Goal: Information Seeking & Learning: Compare options

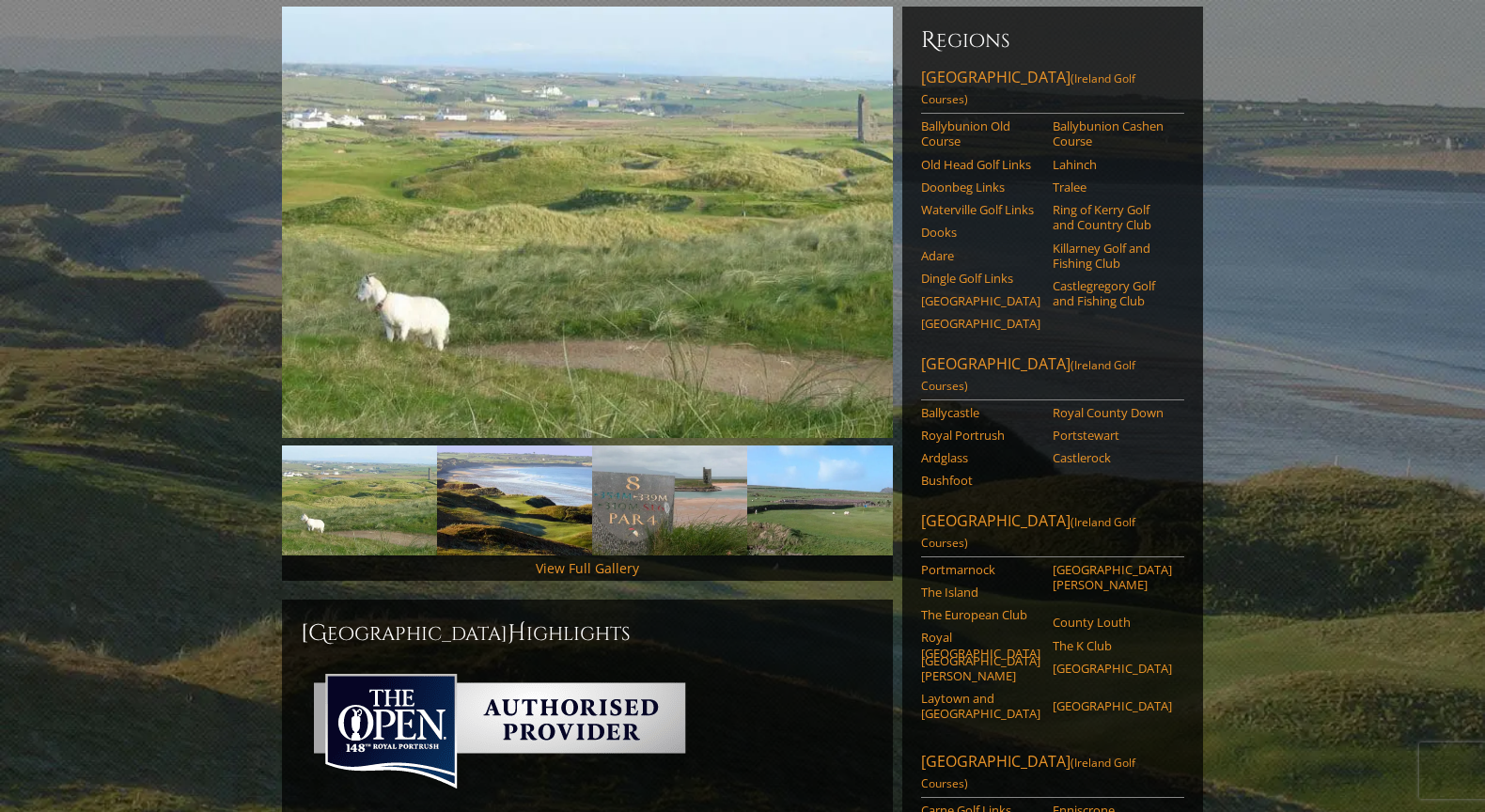
scroll to position [235, 0]
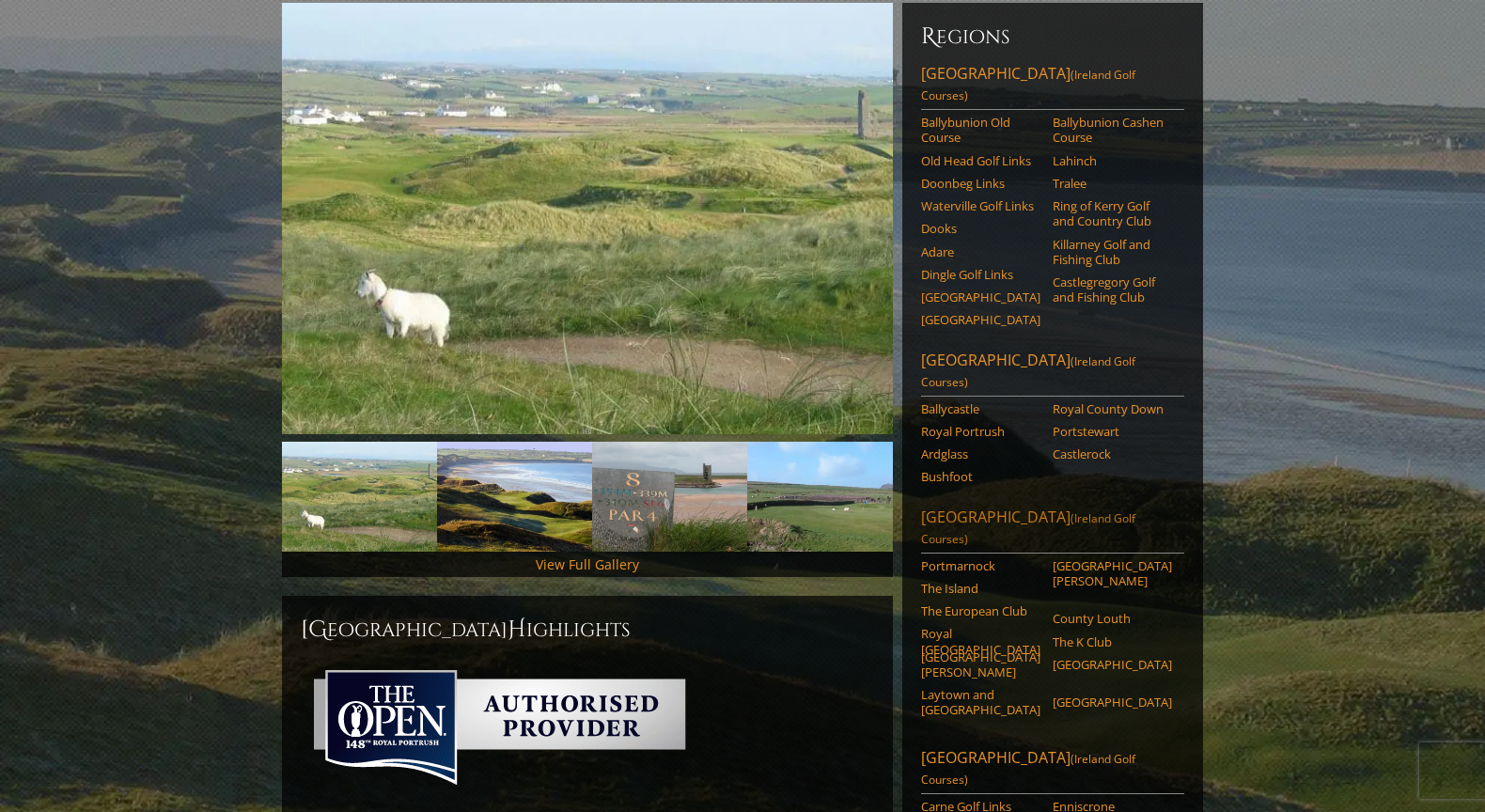
click at [1025, 510] on span "(Ireland Golf Courses)" at bounding box center [1027, 528] width 214 height 37
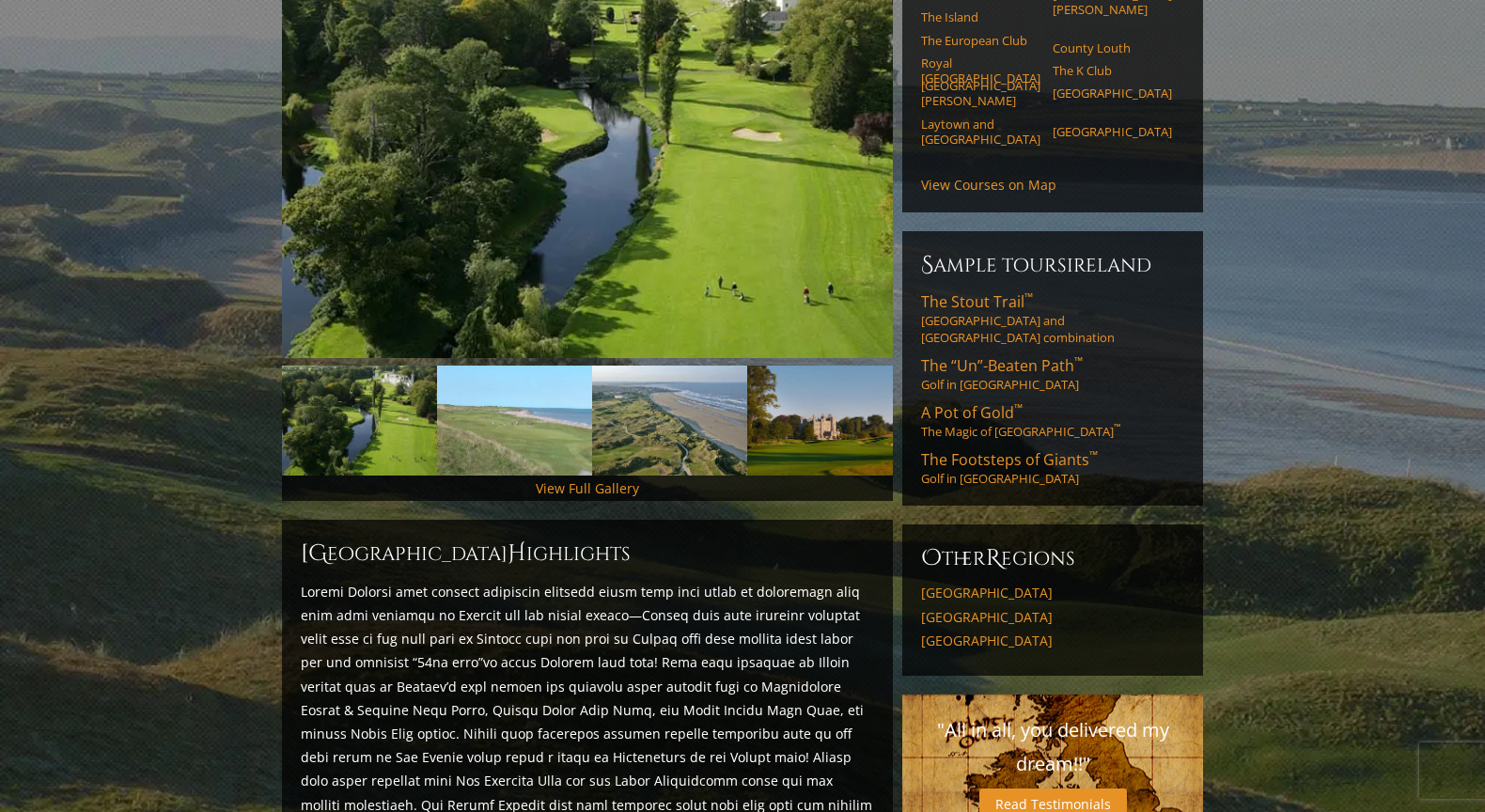
scroll to position [317, 0]
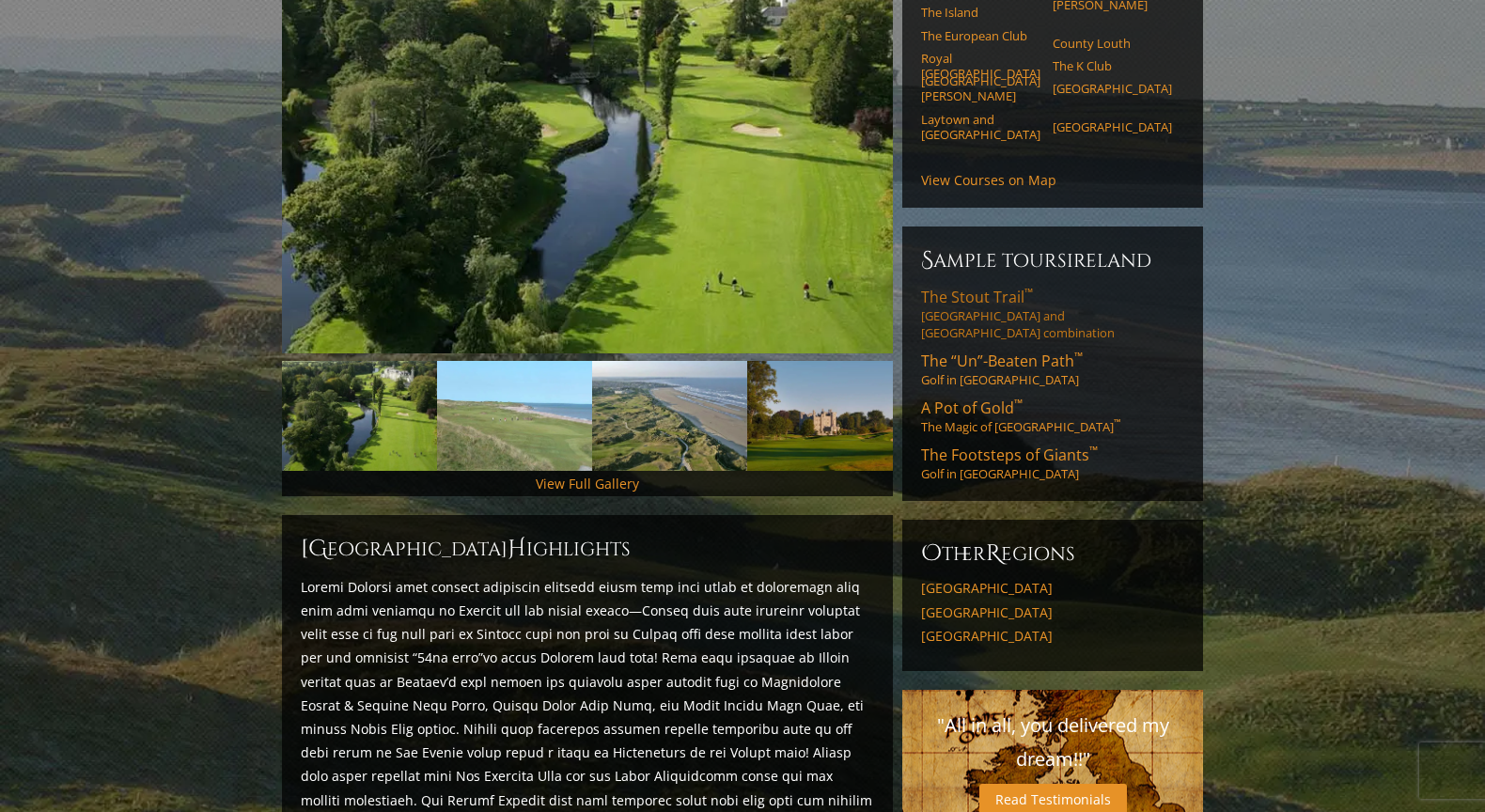
click at [1011, 286] on link "The Stout Trail ™ Dublin and Northern Ireland combination" at bounding box center [1052, 314] width 263 height 55
click at [989, 350] on link "The “Un”-Beaten Path ™ Golf in Northwest Ireland" at bounding box center [1052, 369] width 263 height 38
click at [1017, 398] on link "A Pot of Gold ™ The Magic of Southwest Ireland ™" at bounding box center [1052, 416] width 263 height 38
click at [1008, 445] on span "The Footsteps of Giants ™" at bounding box center [1008, 455] width 176 height 21
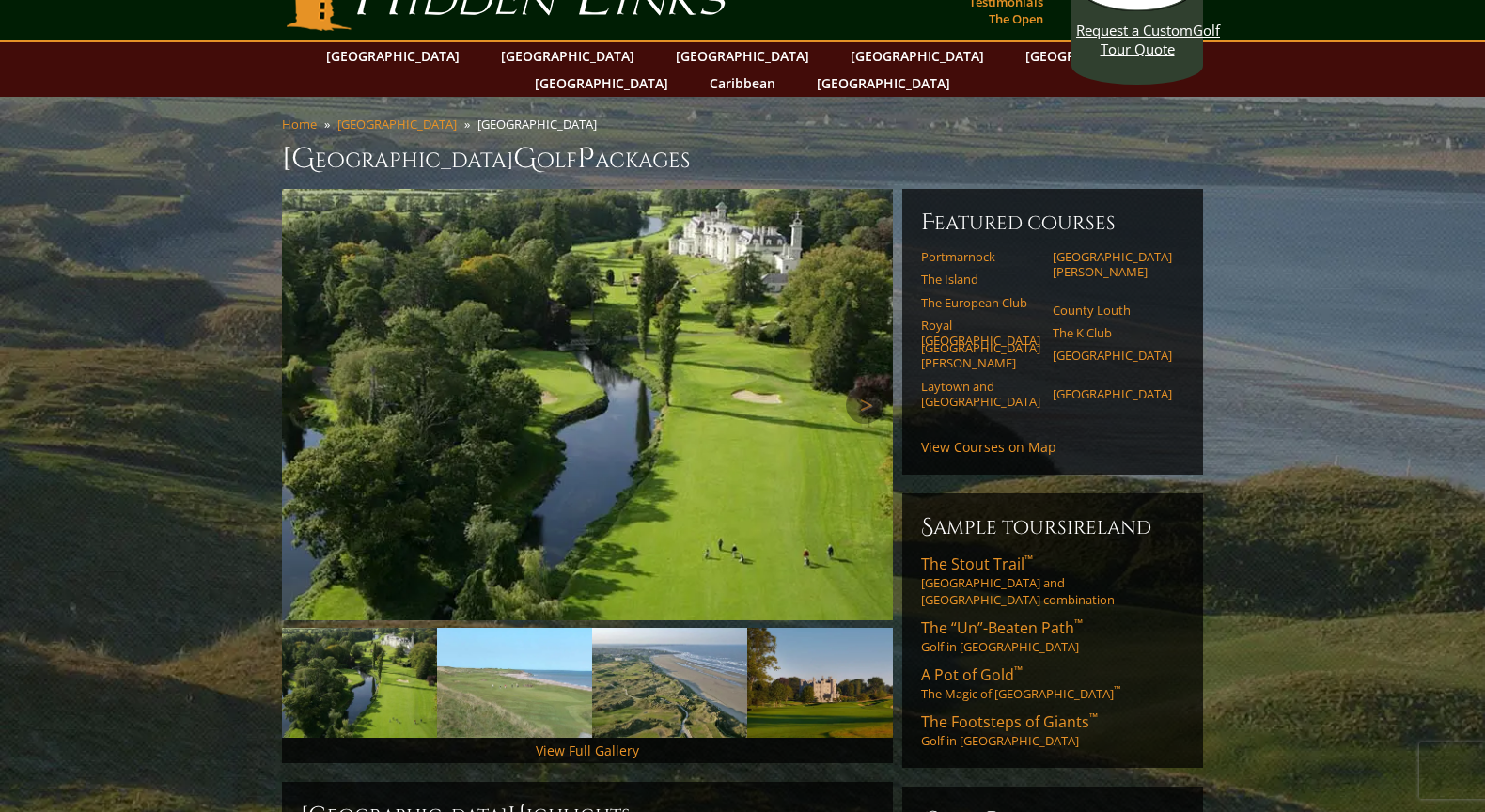
scroll to position [0, 0]
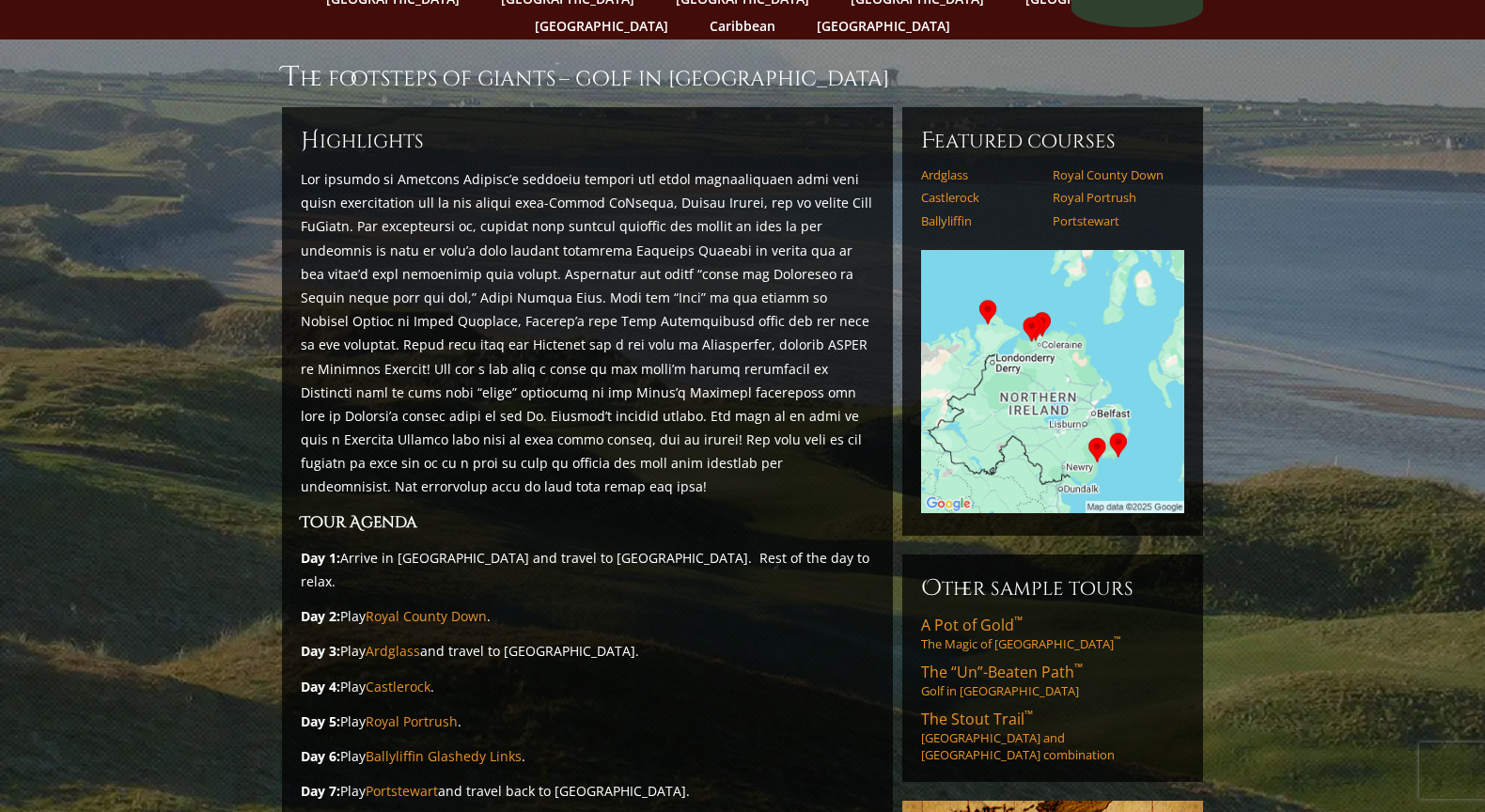
scroll to position [115, 0]
